Goal: Transaction & Acquisition: Book appointment/travel/reservation

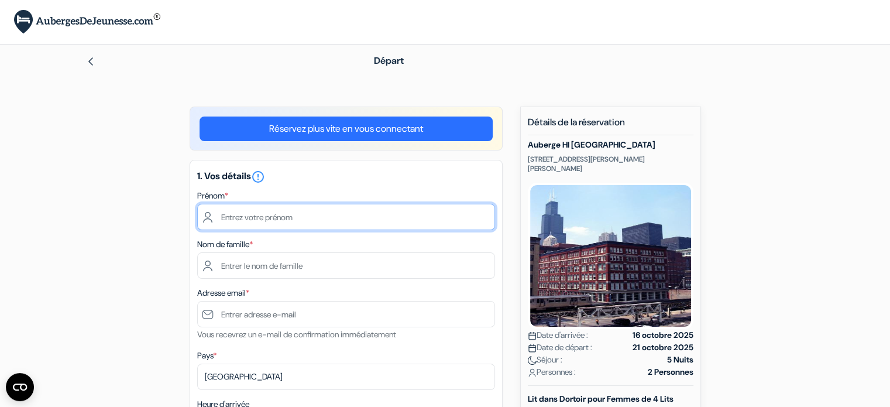
click at [377, 215] on input "text" at bounding box center [346, 217] width 298 height 26
type input "ANNIE"
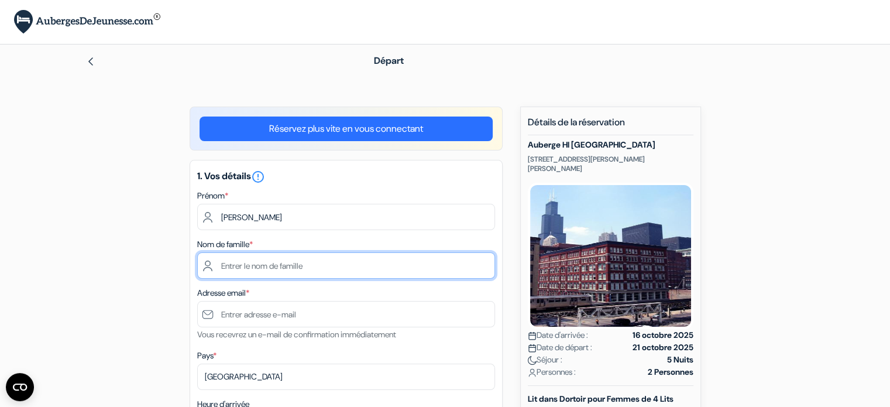
type input "VAULEON"
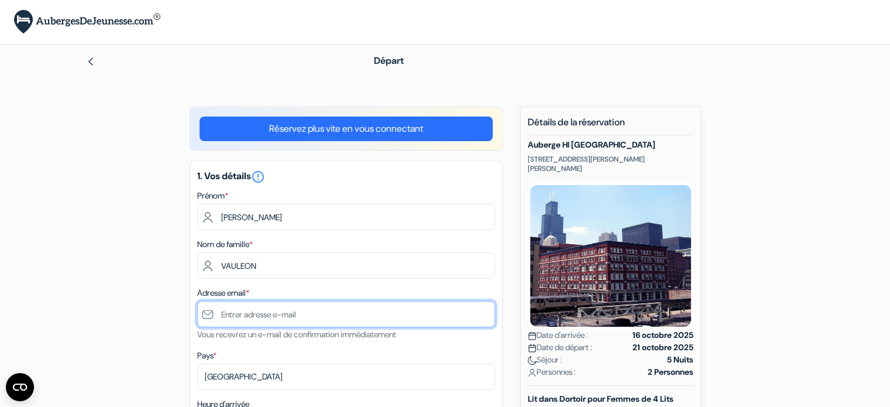
type input "[EMAIL_ADDRESS][DOMAIN_NAME]"
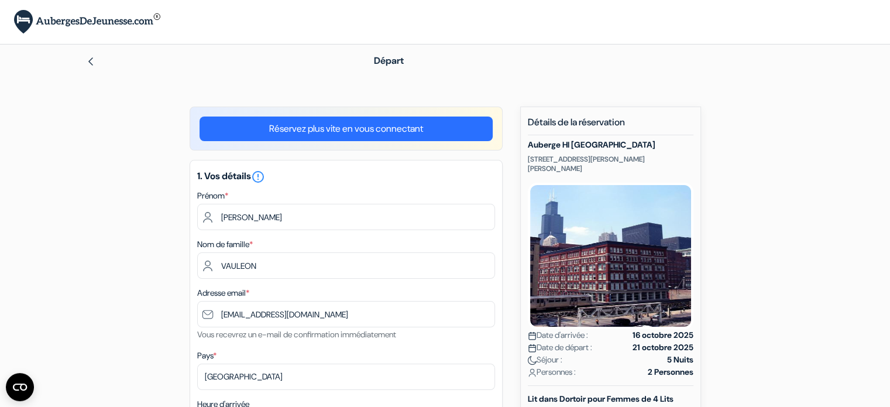
type input "+33673319767"
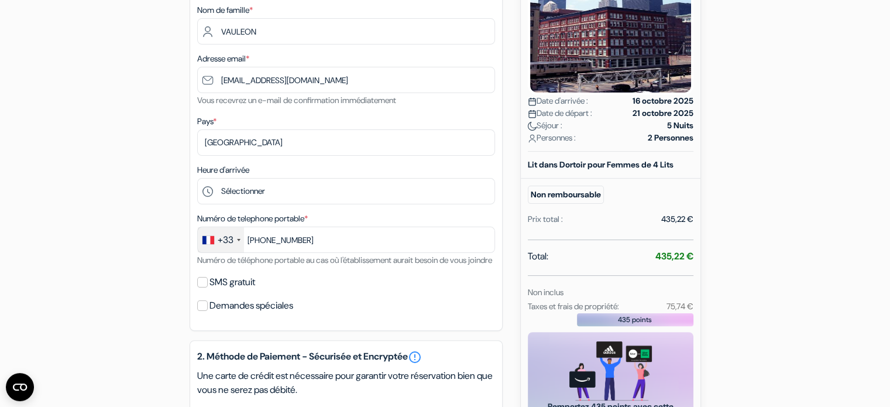
scroll to position [241, 0]
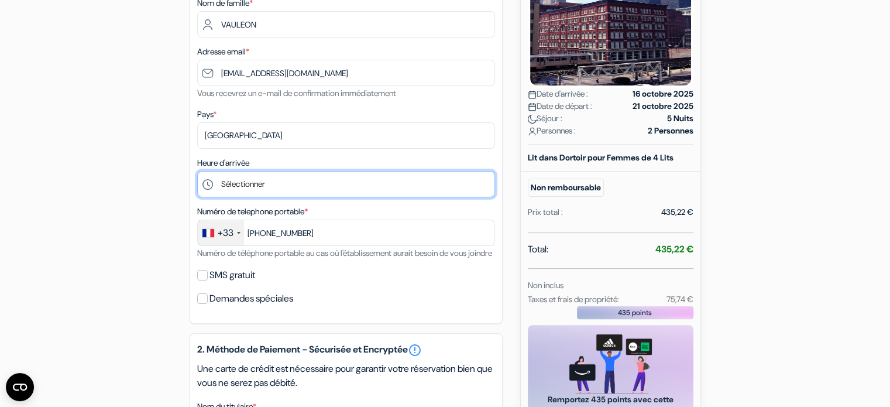
click at [445, 197] on select "Sélectionner 16:00 17:00 18:00 19:00 20:00 21:00 22:00 23:00 0:00" at bounding box center [346, 184] width 298 height 26
select select "19"
click at [197, 172] on select "Sélectionner 16:00 17:00 18:00 19:00 20:00 21:00 22:00 23:00 0:00" at bounding box center [346, 184] width 298 height 26
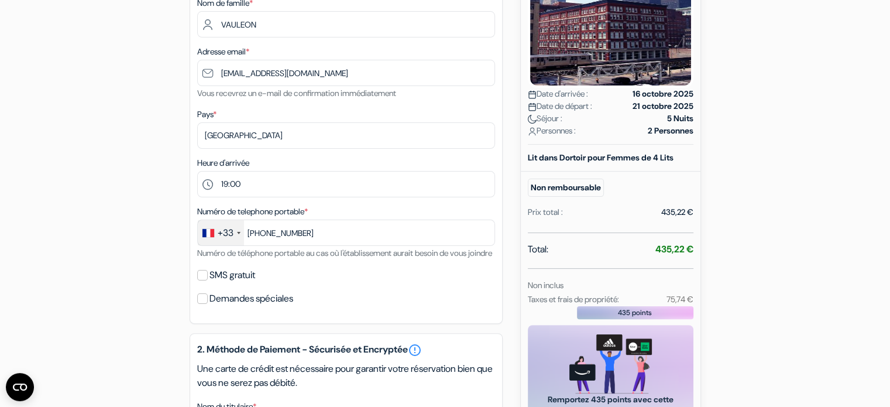
click at [233, 283] on label "SMS gratuit" at bounding box center [233, 275] width 46 height 16
click at [208, 280] on input "SMS gratuit" at bounding box center [202, 275] width 11 height 11
checkbox input "true"
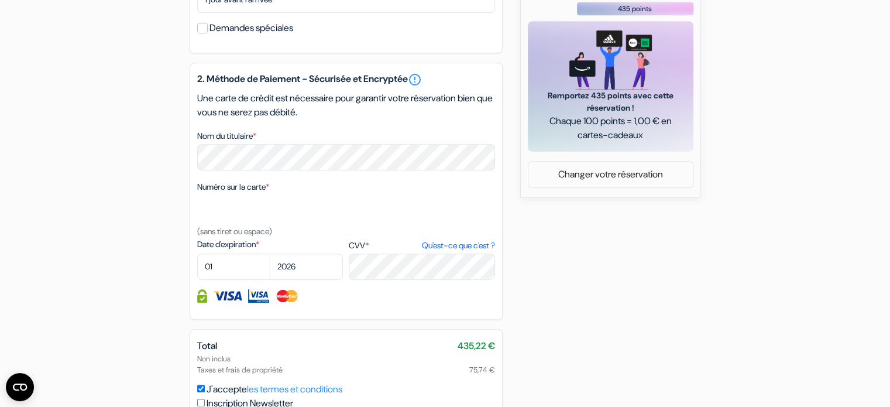
scroll to position [568, 0]
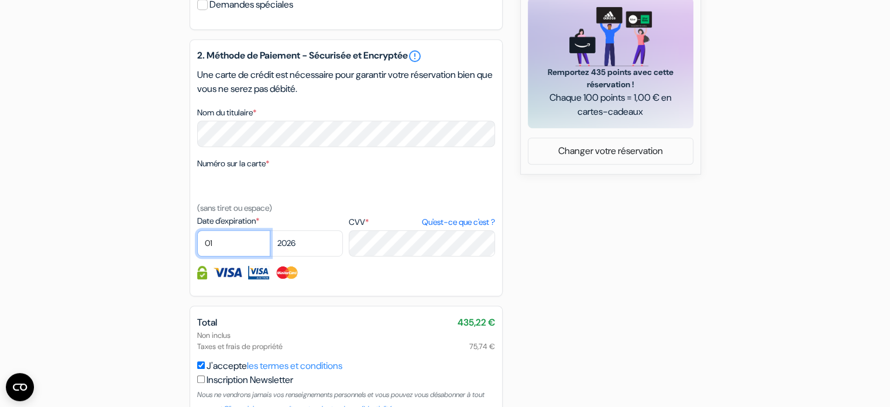
select select "12"
select select "2028"
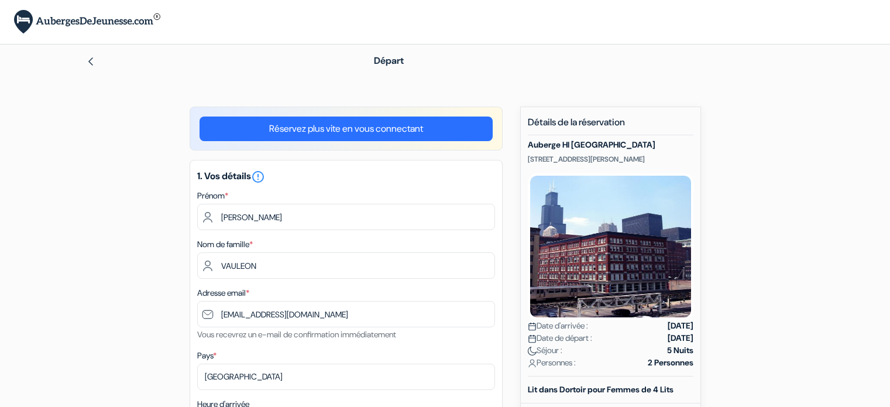
select select "19"
select select "12"
select select "2028"
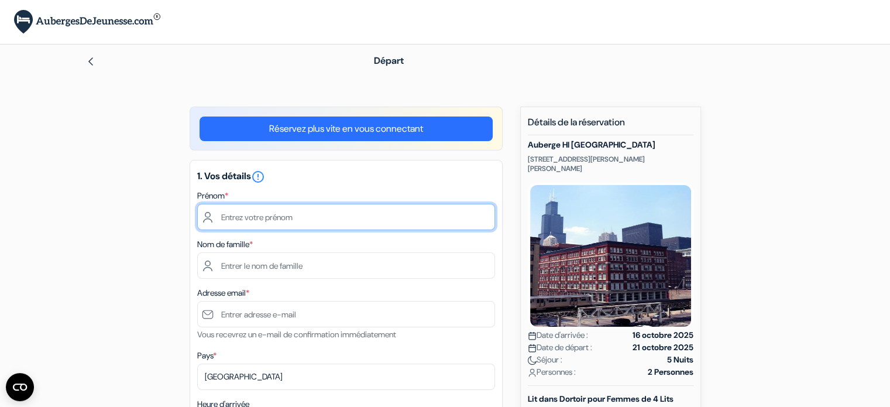
click at [292, 214] on input "text" at bounding box center [346, 217] width 298 height 26
type input "ANNIE"
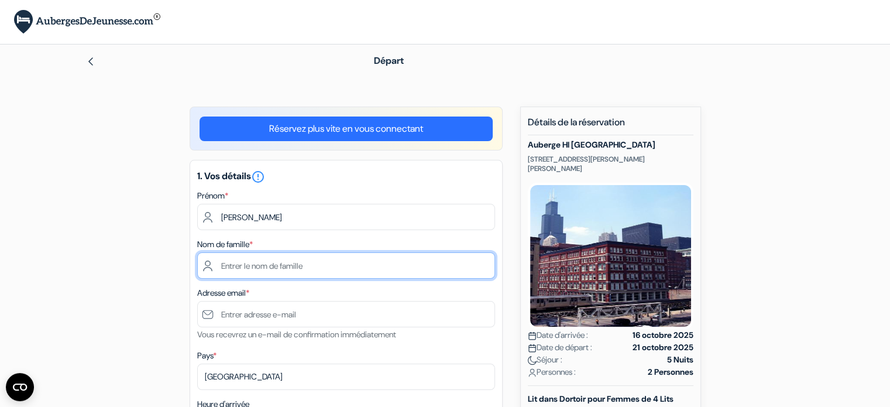
type input "VAULEON"
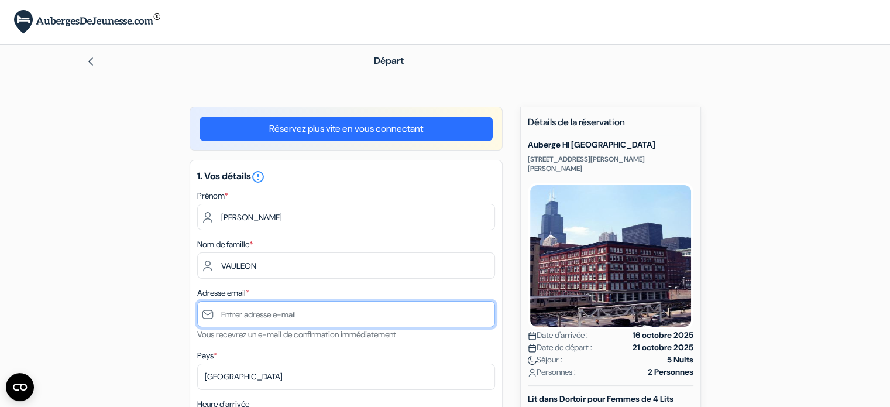
type input "[EMAIL_ADDRESS][DOMAIN_NAME]"
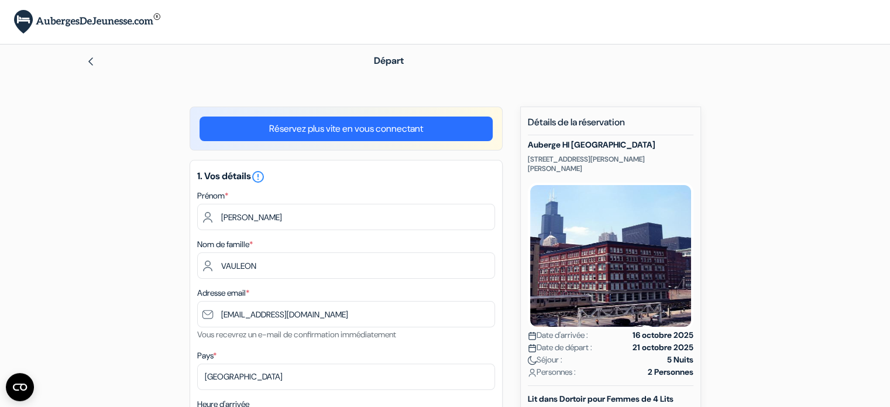
type input "+33673319767"
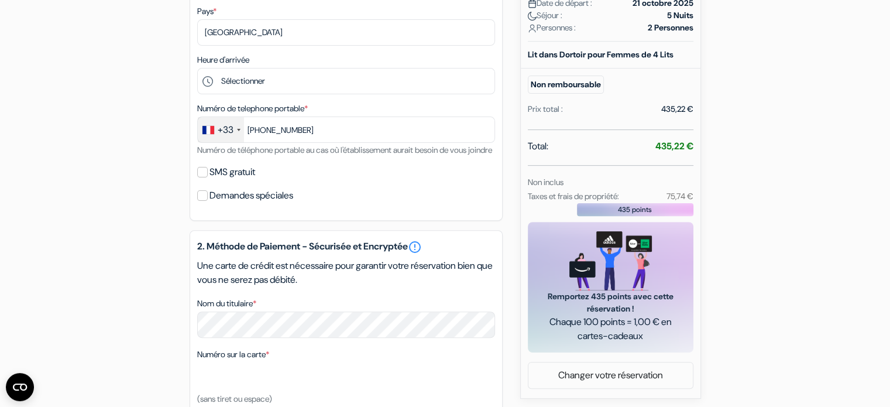
scroll to position [365, 0]
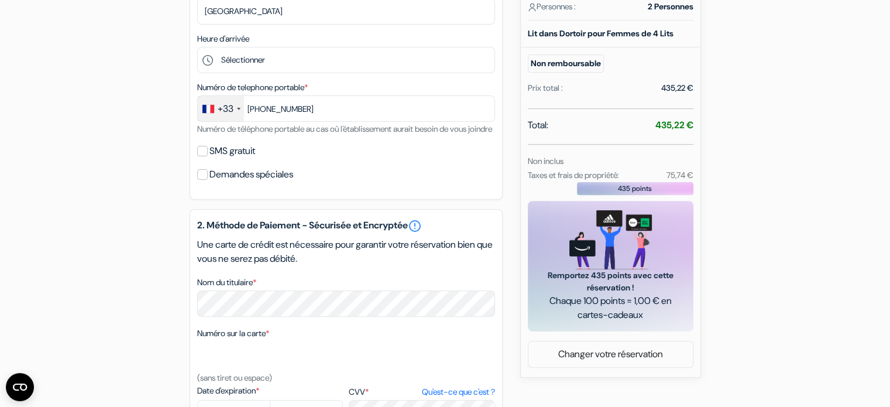
click at [236, 159] on label "SMS gratuit" at bounding box center [233, 151] width 46 height 16
click at [208, 156] on input "SMS gratuit" at bounding box center [202, 151] width 11 height 11
checkbox input "true"
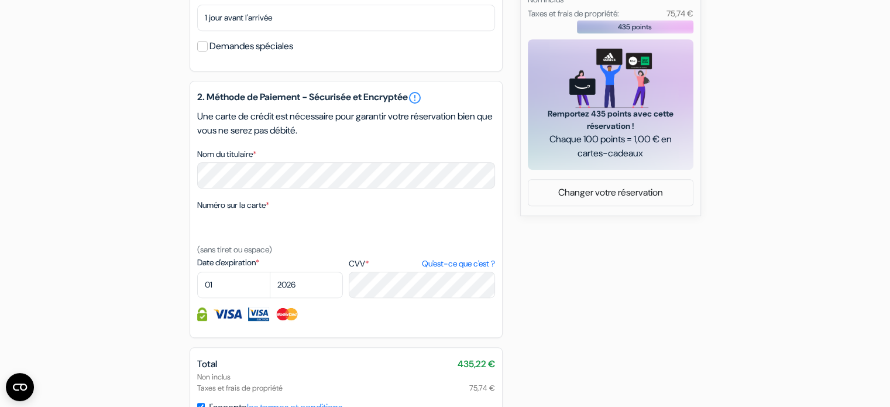
scroll to position [529, 0]
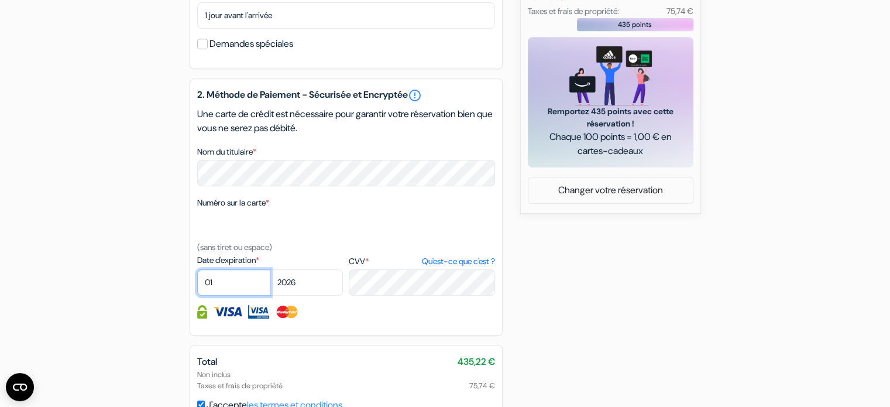
select select "12"
select select "2028"
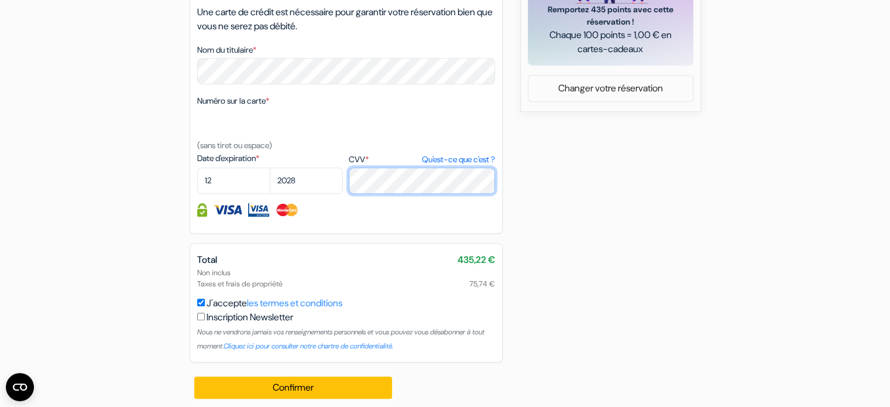
scroll to position [652, 0]
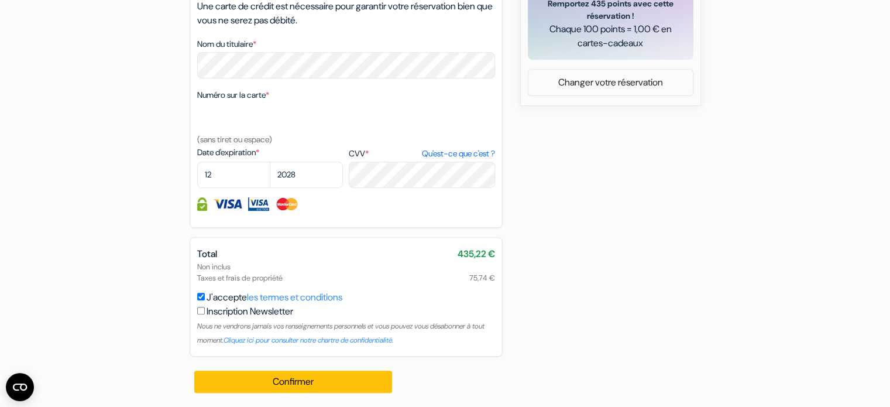
click at [200, 314] on input "checkbox" at bounding box center [201, 311] width 8 height 8
checkbox input "true"
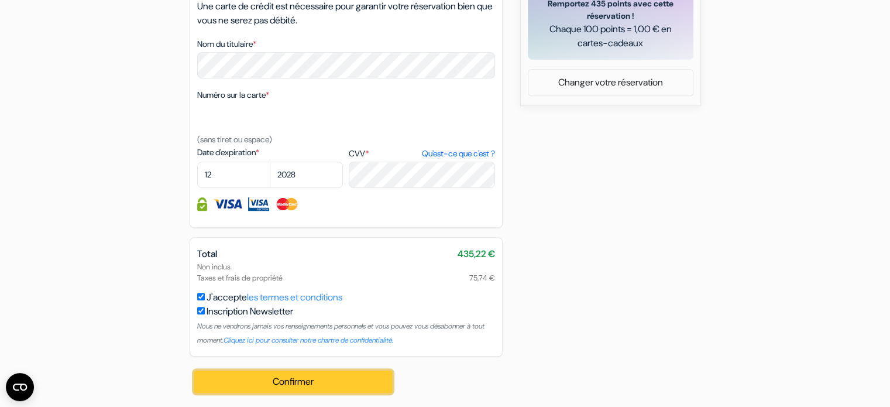
click at [311, 381] on button "Confirmer Loading..." at bounding box center [293, 382] width 198 height 22
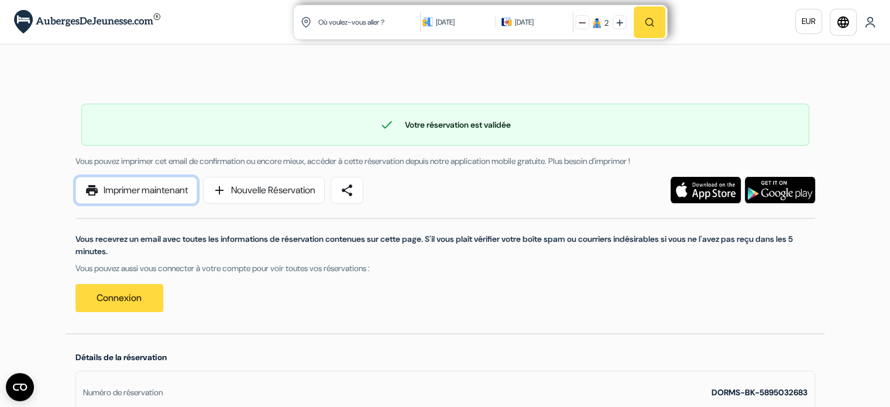
click at [156, 196] on link "print Imprimer maintenant" at bounding box center [137, 190] width 122 height 27
click at [172, 188] on link "print Imprimer maintenant" at bounding box center [137, 190] width 122 height 27
